Goal: Task Accomplishment & Management: Manage account settings

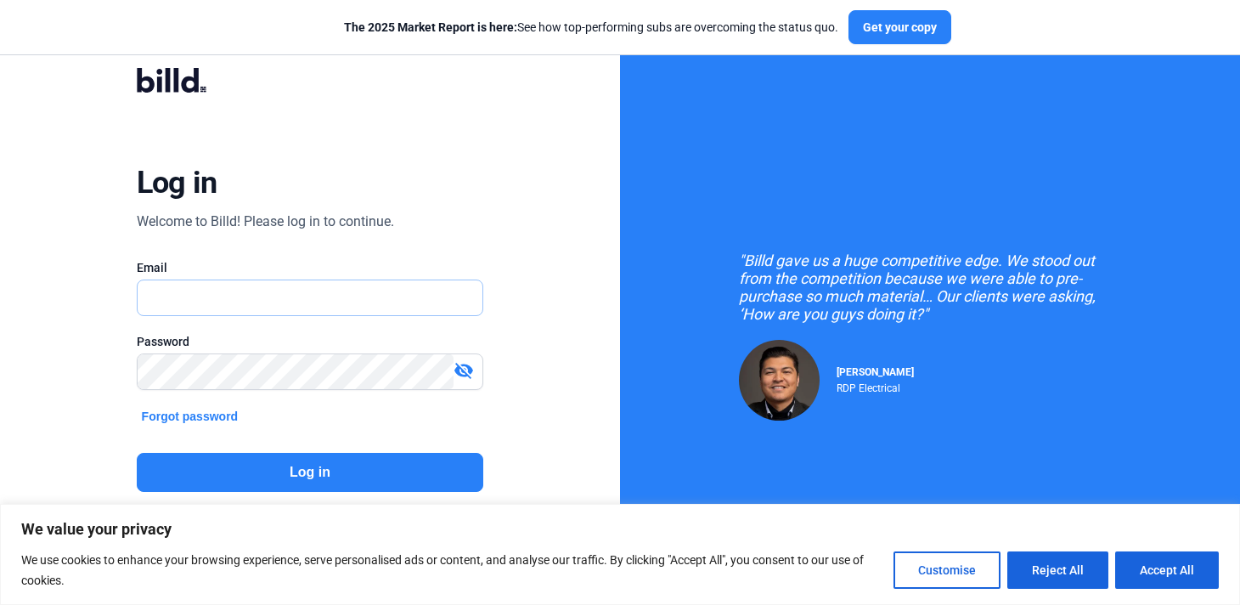
click at [453, 300] on input "text" at bounding box center [311, 297] width 346 height 35
click at [448, 302] on input "text" at bounding box center [311, 297] width 346 height 35
type input "[PERSON_NAME][EMAIL_ADDRESS][DOMAIN_NAME]"
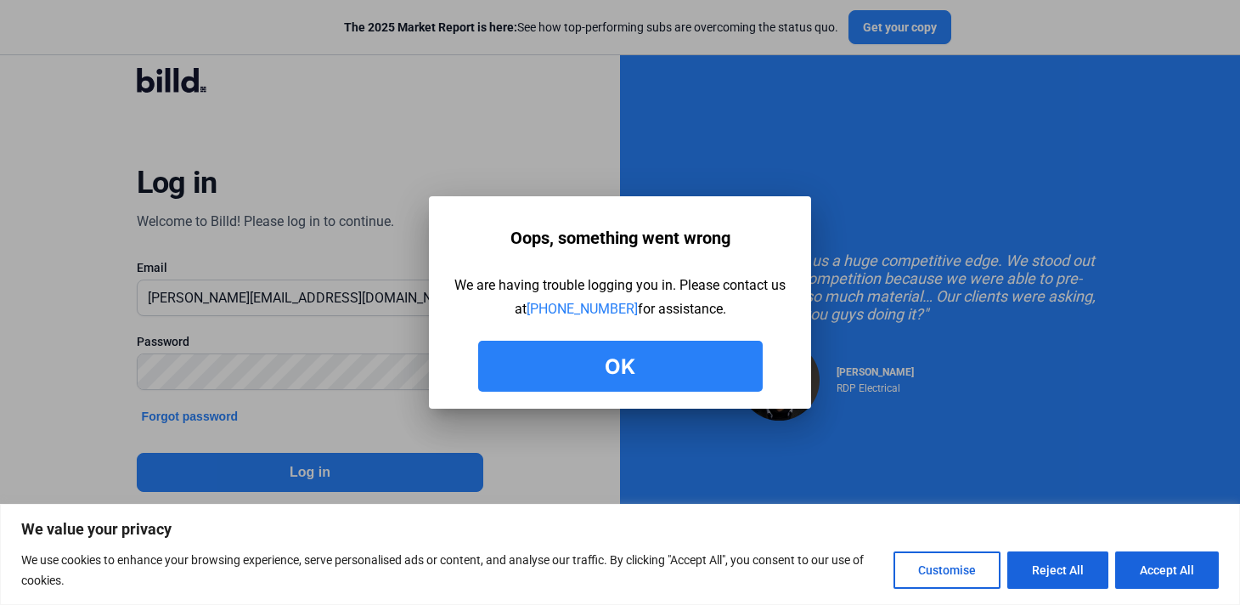
click at [721, 356] on button "Ok" at bounding box center [620, 366] width 284 height 51
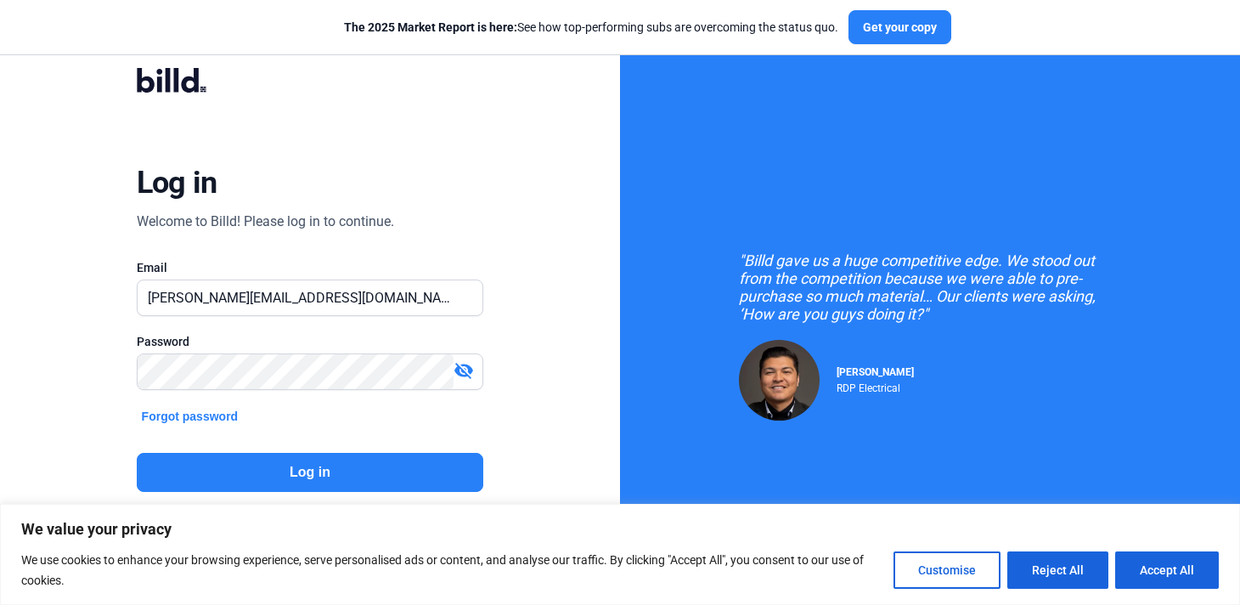
scroll to position [67, 0]
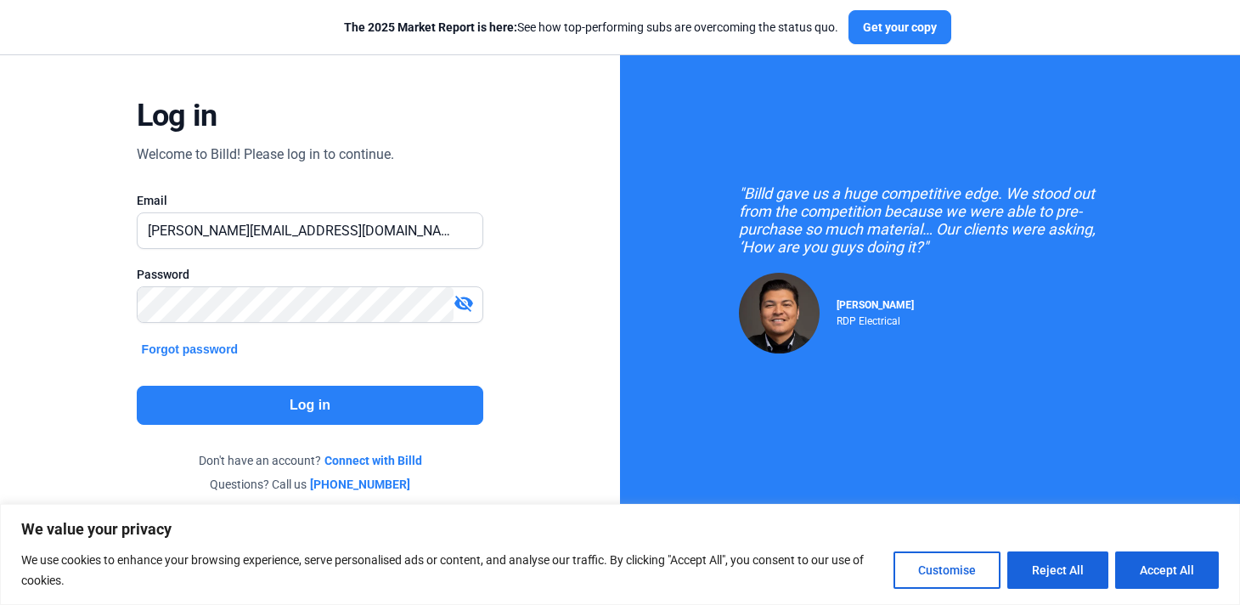
drag, startPoint x: 563, startPoint y: 605, endPoint x: 746, endPoint y: 641, distance: 186.0
click at [746, 538] on html "We value your privacy We use cookies to enhance your browsing experience, serve…" at bounding box center [620, 235] width 1240 height 605
click at [524, 467] on div "Log in Welcome to Billd! Please log in to continue. Email [PERSON_NAME][EMAIL_A…" at bounding box center [310, 246] width 447 height 541
click at [48, 309] on div "Log in Welcome to Billd! Please log in to continue. Email [PERSON_NAME][EMAIL_A…" at bounding box center [310, 247] width 620 height 628
click at [181, 398] on button "Log in" at bounding box center [310, 405] width 347 height 39
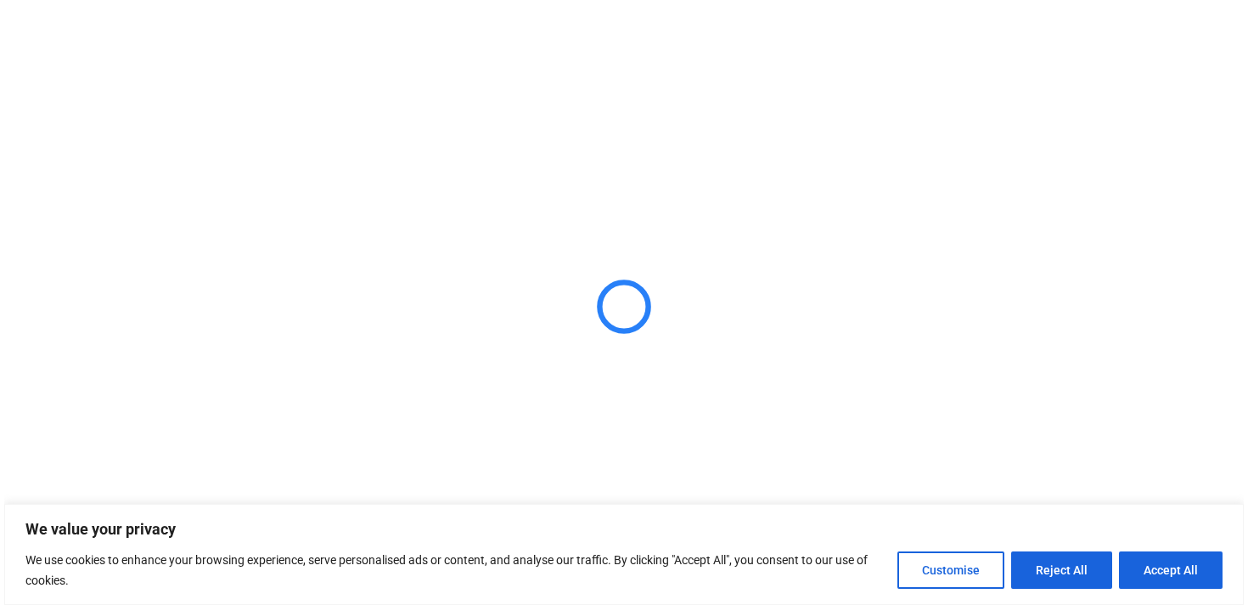
scroll to position [0, 0]
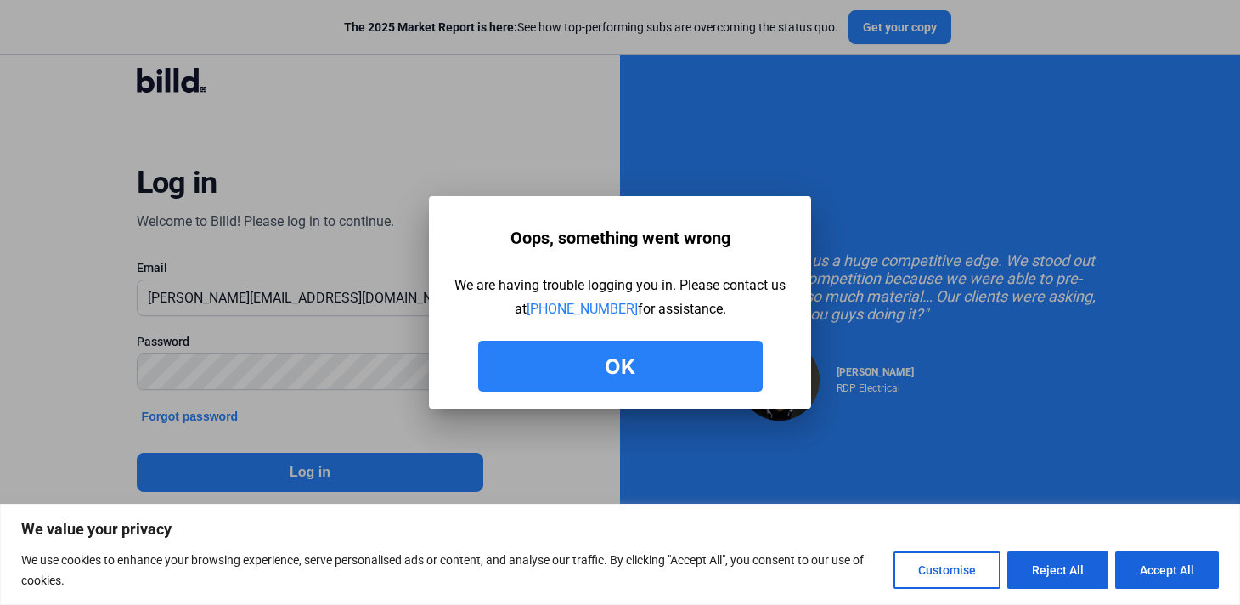
click at [682, 368] on button "Ok" at bounding box center [620, 366] width 284 height 51
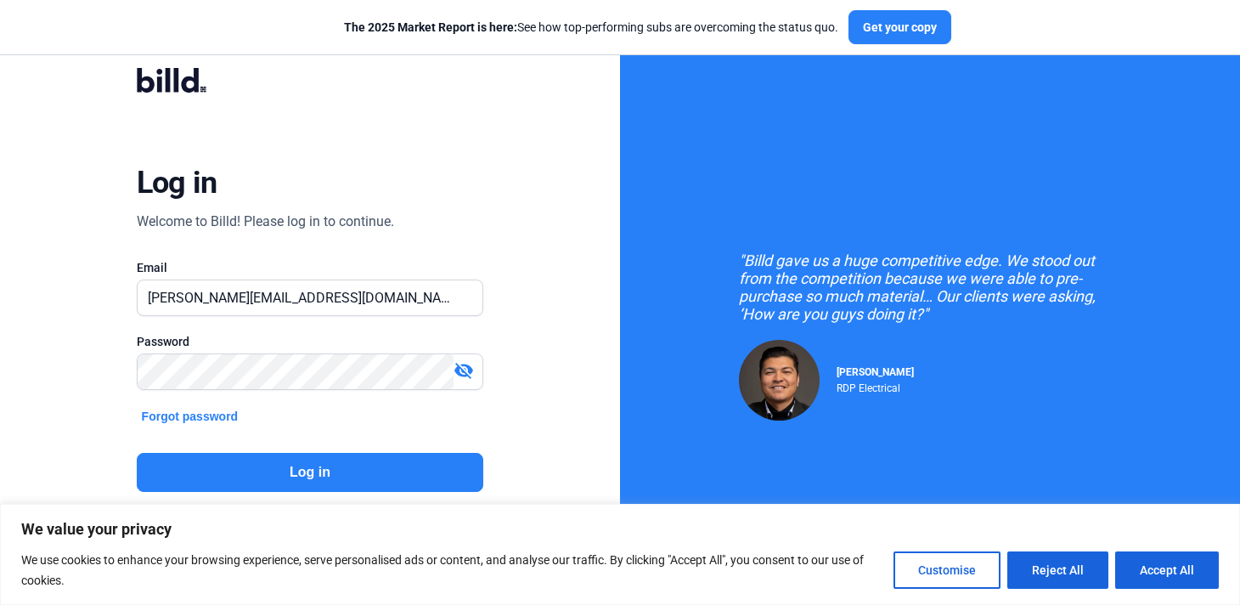
click at [211, 420] on button "Forgot password" at bounding box center [190, 416] width 107 height 19
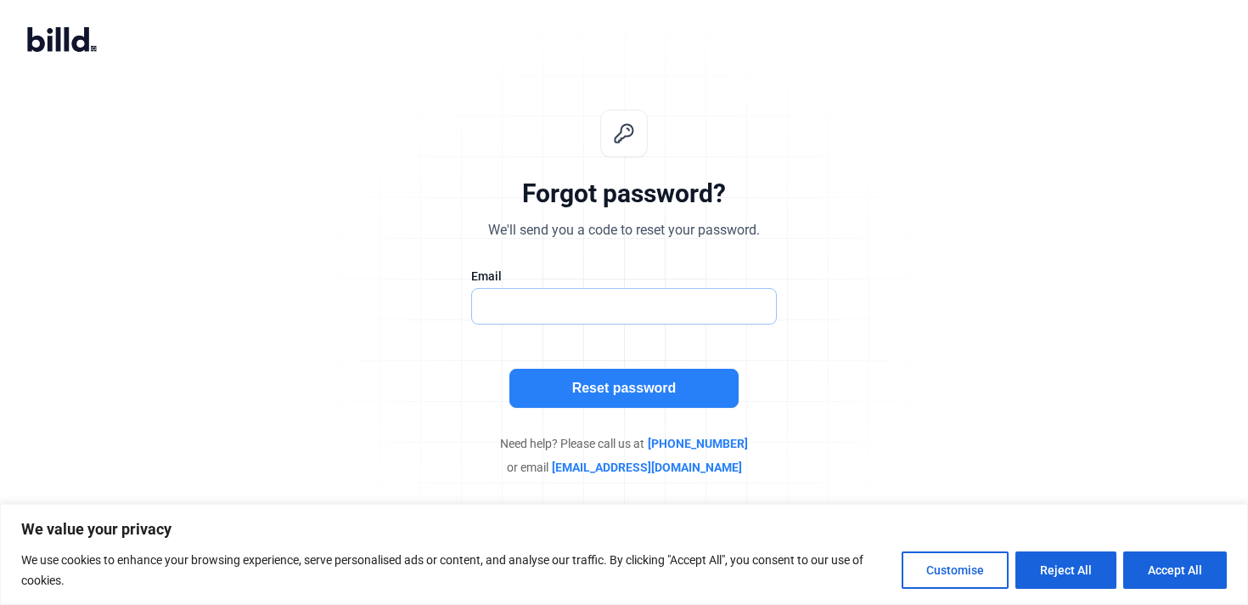
click at [583, 313] on input "text" at bounding box center [624, 306] width 304 height 35
type input "[PERSON_NAME][EMAIL_ADDRESS][DOMAIN_NAME]"
click at [638, 380] on button "Reset password" at bounding box center [624, 388] width 229 height 39
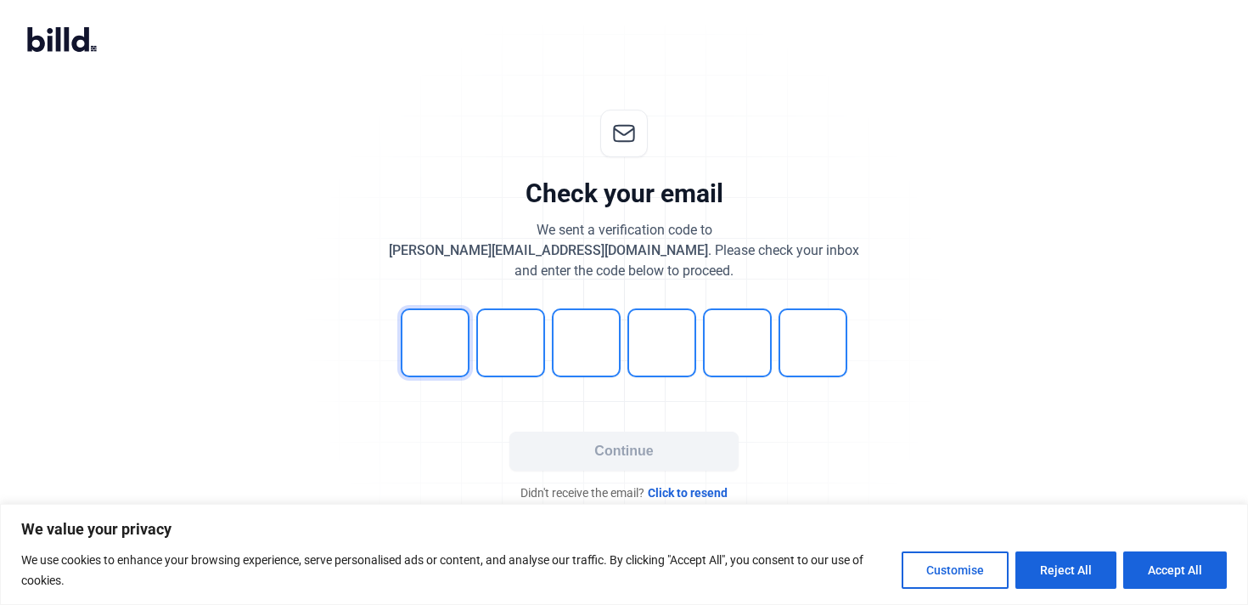
click at [450, 346] on input "tel" at bounding box center [435, 342] width 69 height 69
click at [1103, 577] on button "Reject All" at bounding box center [1066, 569] width 101 height 37
